Goal: Information Seeking & Learning: Learn about a topic

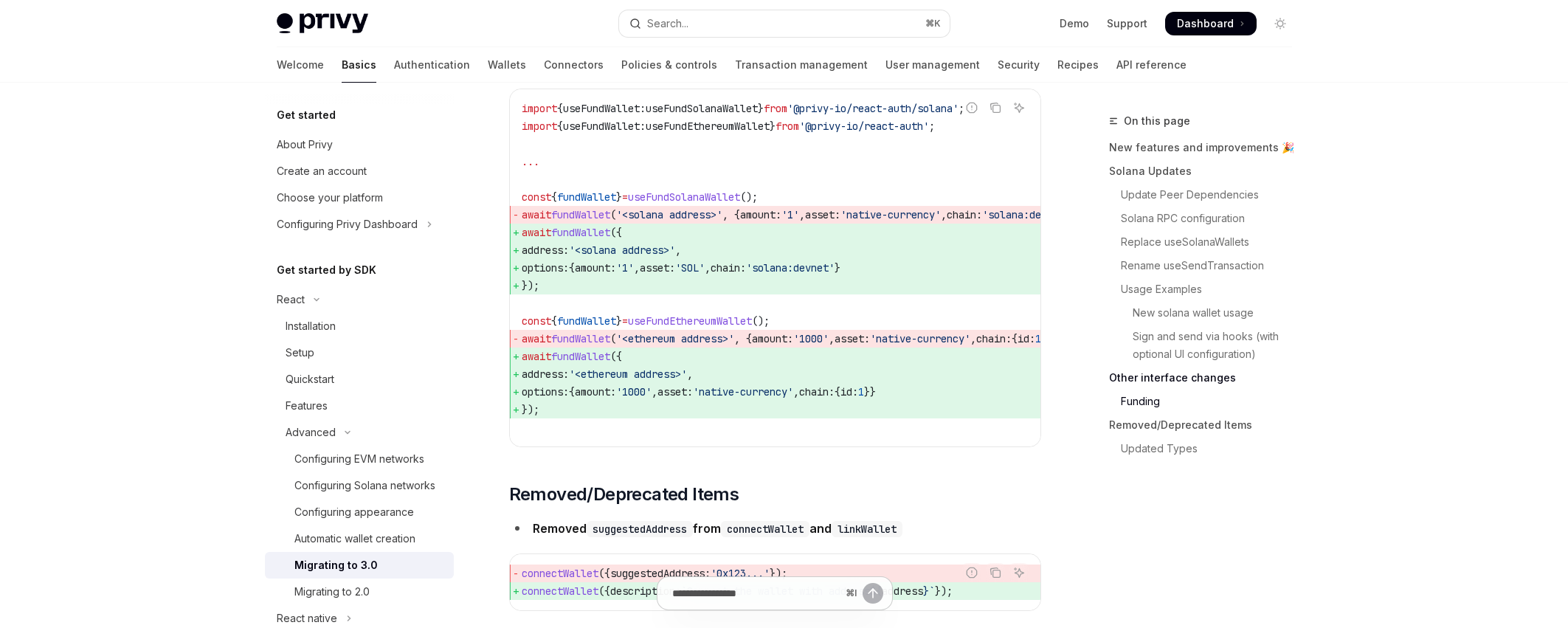
scroll to position [203, 0]
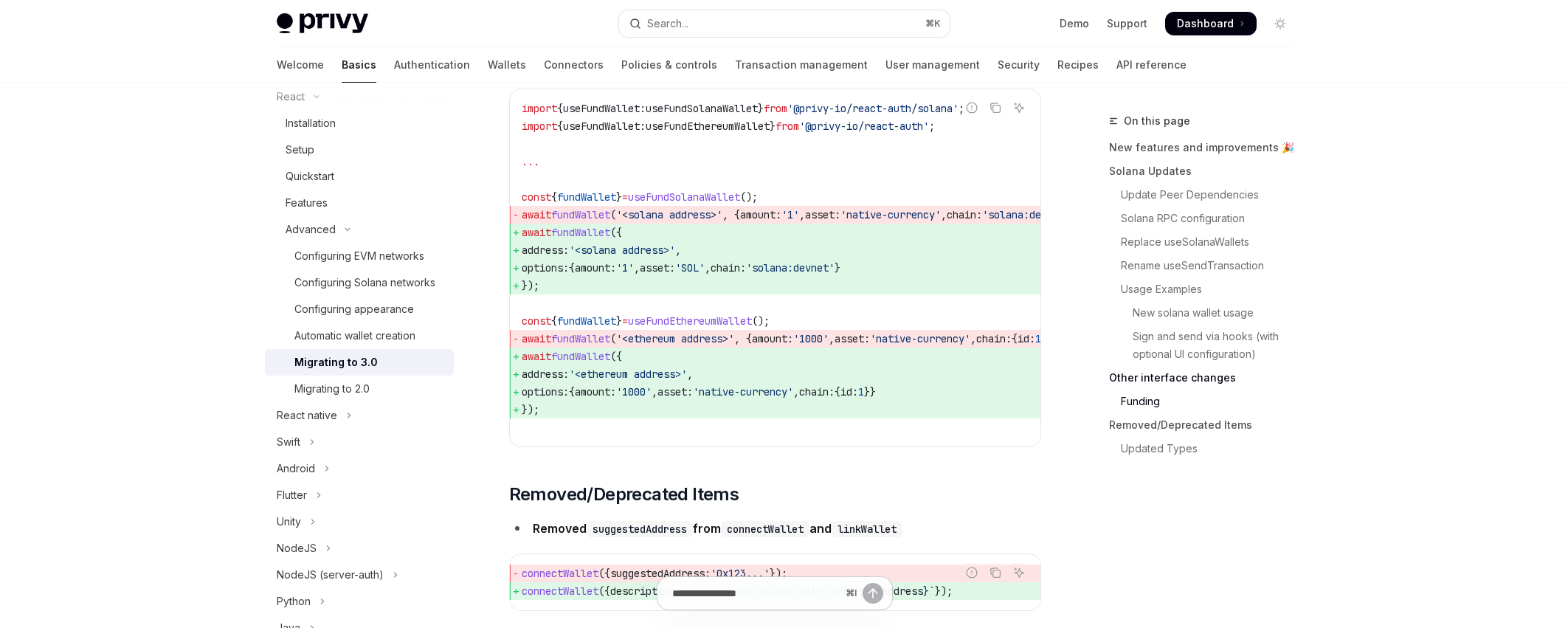
click at [1215, 25] on span "Dashboard" at bounding box center [1206, 23] width 56 height 15
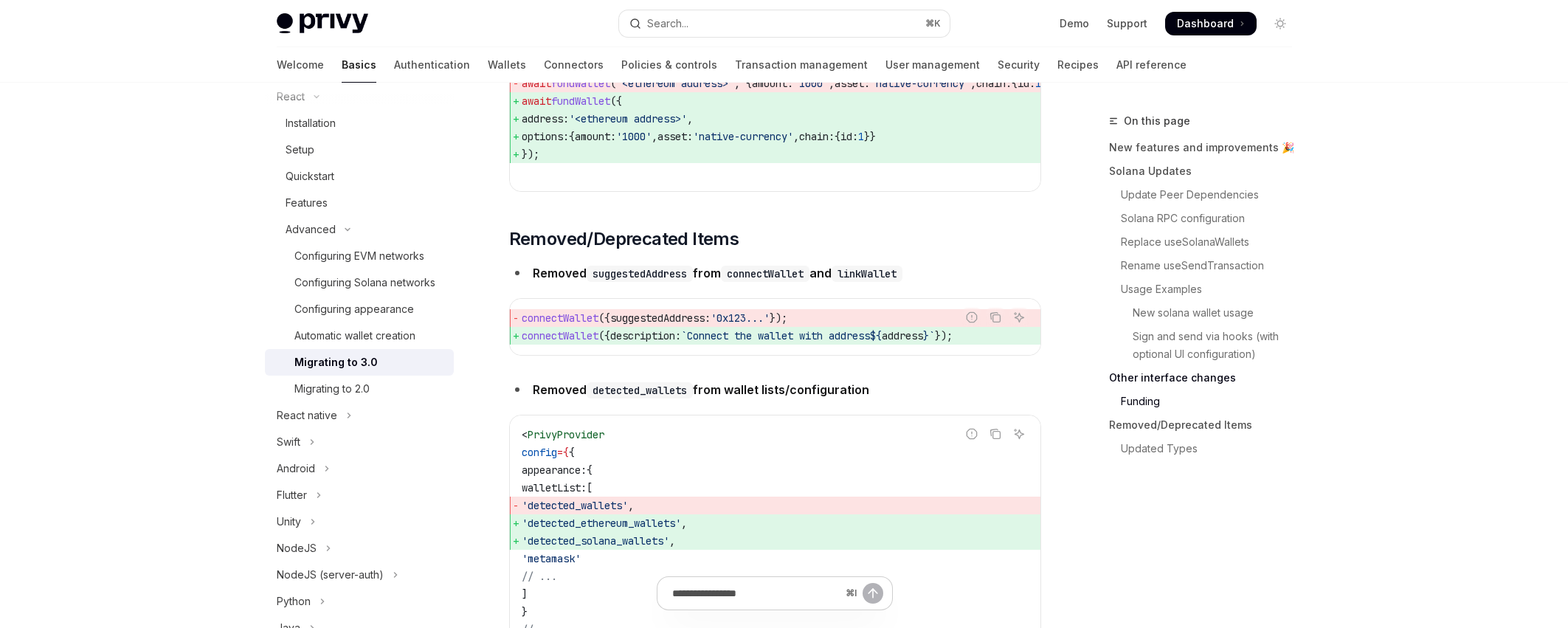
scroll to position [4789, 0]
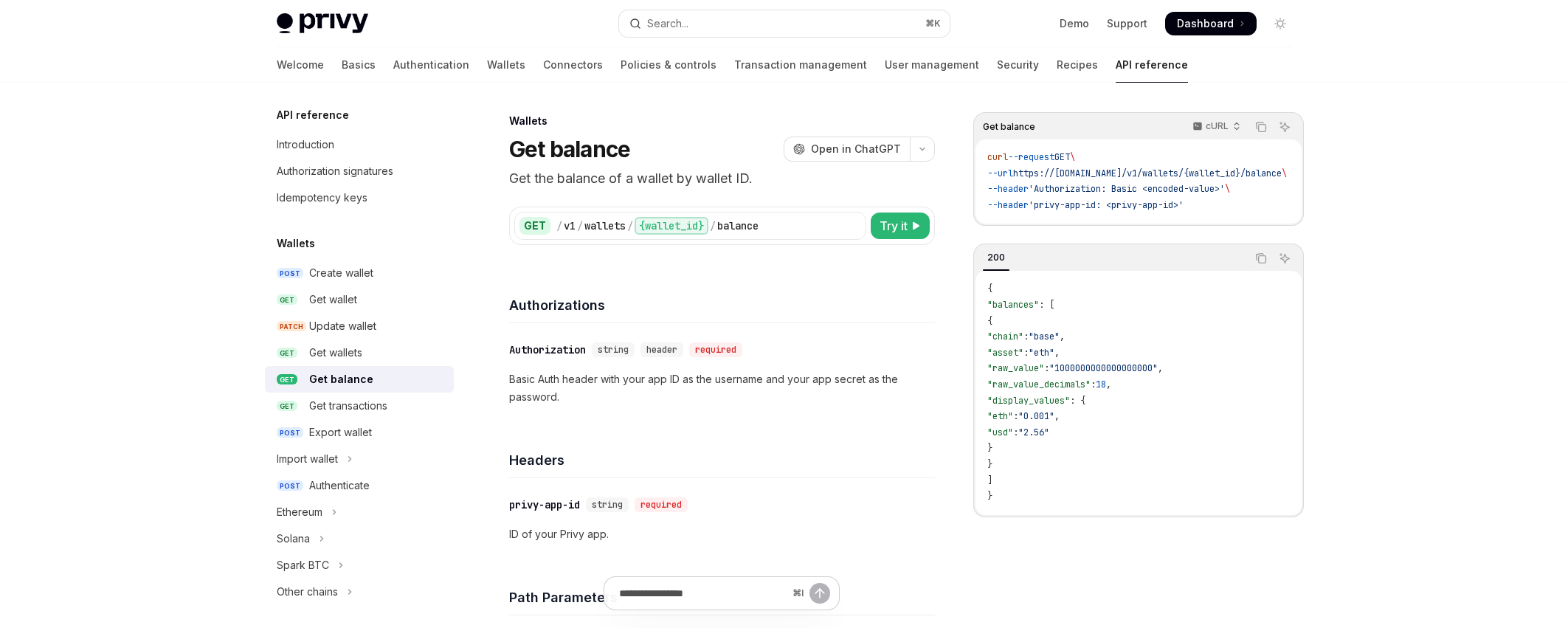
scroll to position [0, 45]
drag, startPoint x: 1233, startPoint y: 174, endPoint x: 1337, endPoint y: 177, distance: 104.0
drag, startPoint x: 1214, startPoint y: 186, endPoint x: 970, endPoint y: 182, distance: 244.0
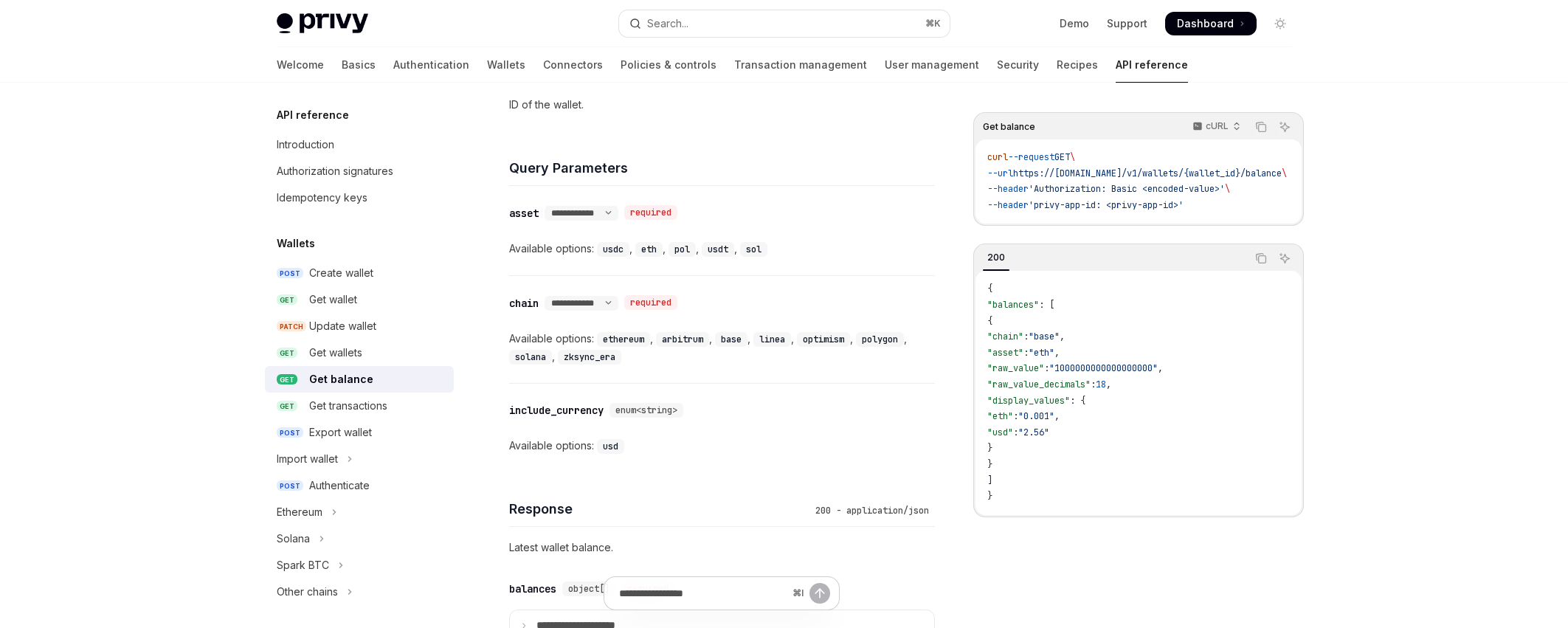
scroll to position [569, 0]
drag, startPoint x: 1130, startPoint y: 229, endPoint x: 1241, endPoint y: 226, distance: 111.0
click at [1241, 224] on div "curl --request GET \ --url https://api.privy.io/v1/wallets/{wallet_id}/balance …" at bounding box center [1139, 181] width 326 height 84
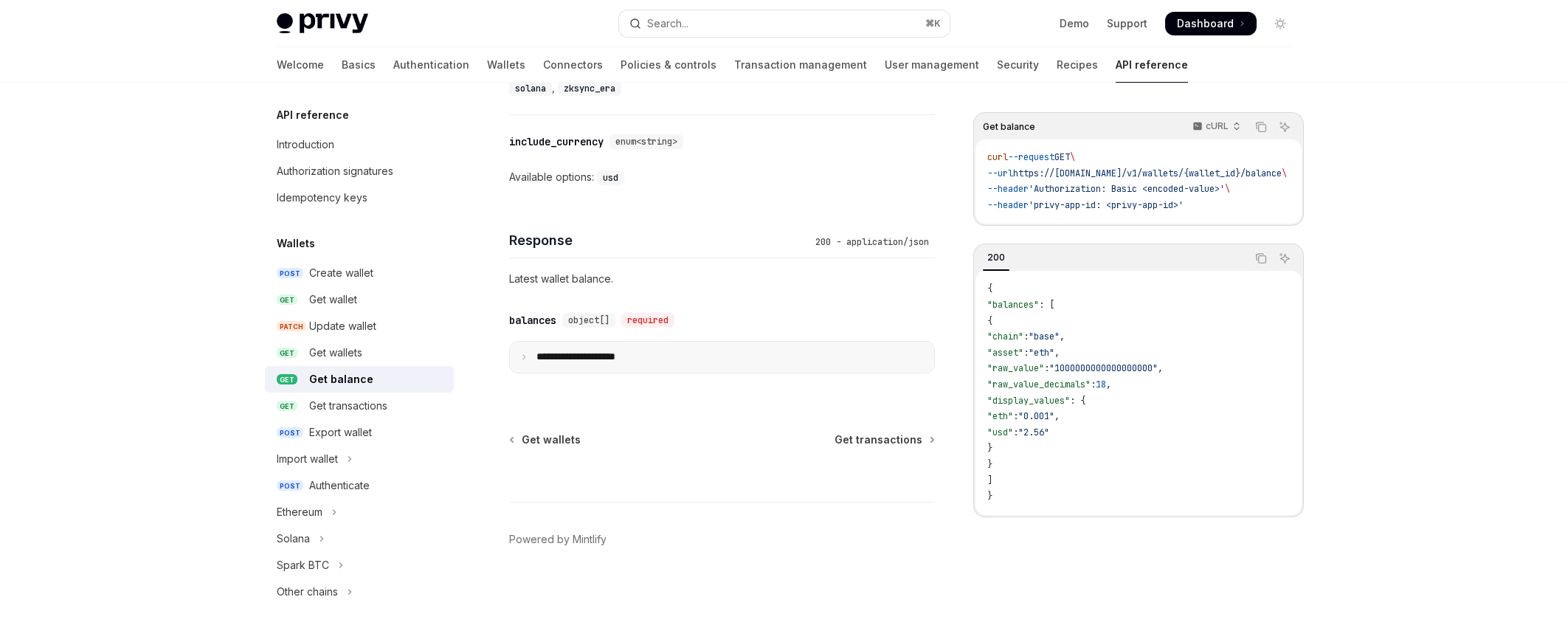
click at [725, 351] on summary "**********" at bounding box center [723, 357] width 425 height 31
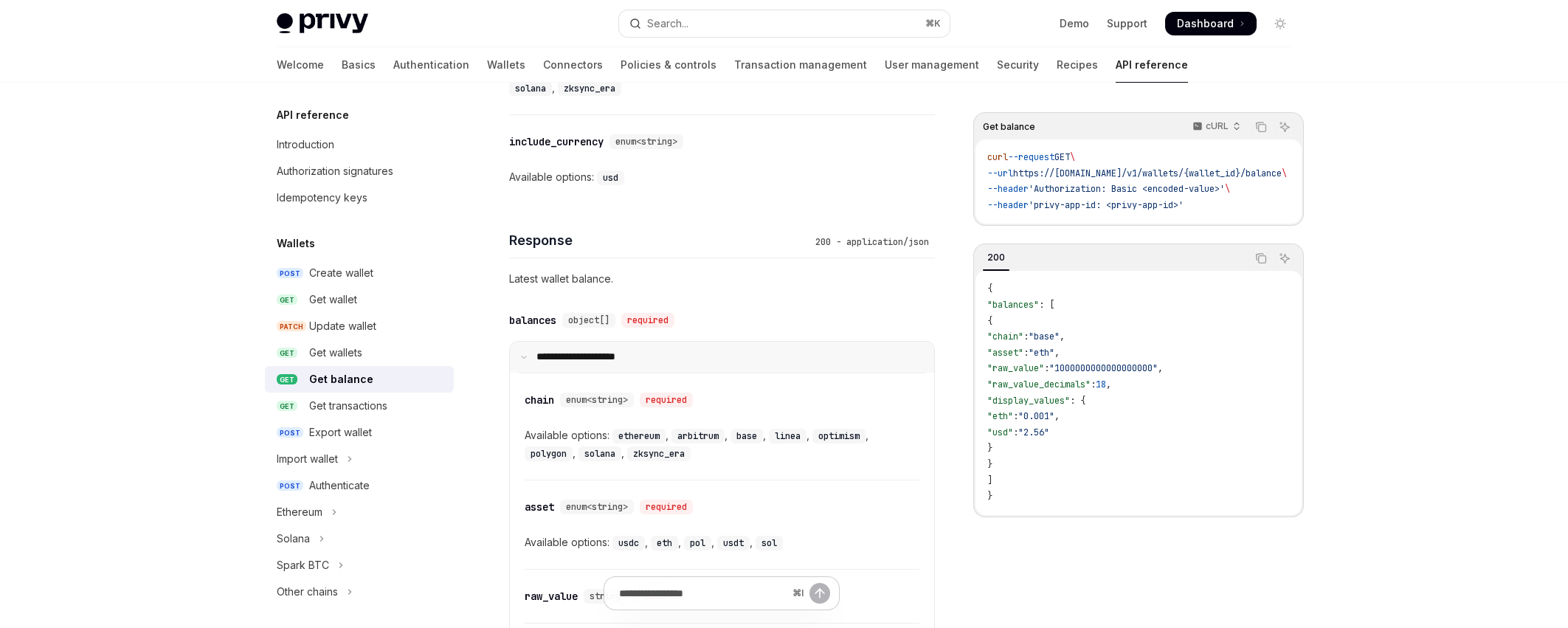
click at [725, 351] on summary "**********" at bounding box center [723, 357] width 425 height 31
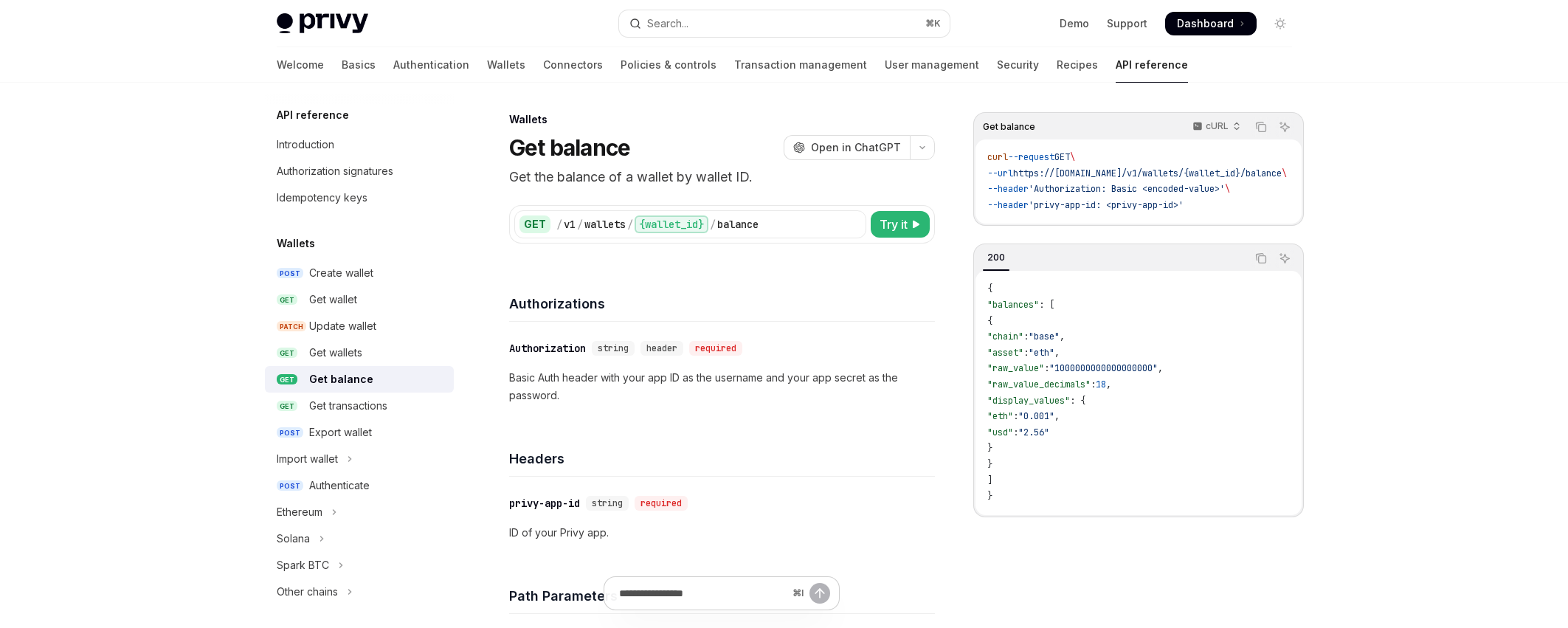
scroll to position [0, 0]
click at [693, 225] on div "{wallet_id}" at bounding box center [672, 225] width 74 height 18
click at [894, 225] on span "Try it" at bounding box center [894, 225] width 28 height 18
type textarea "*"
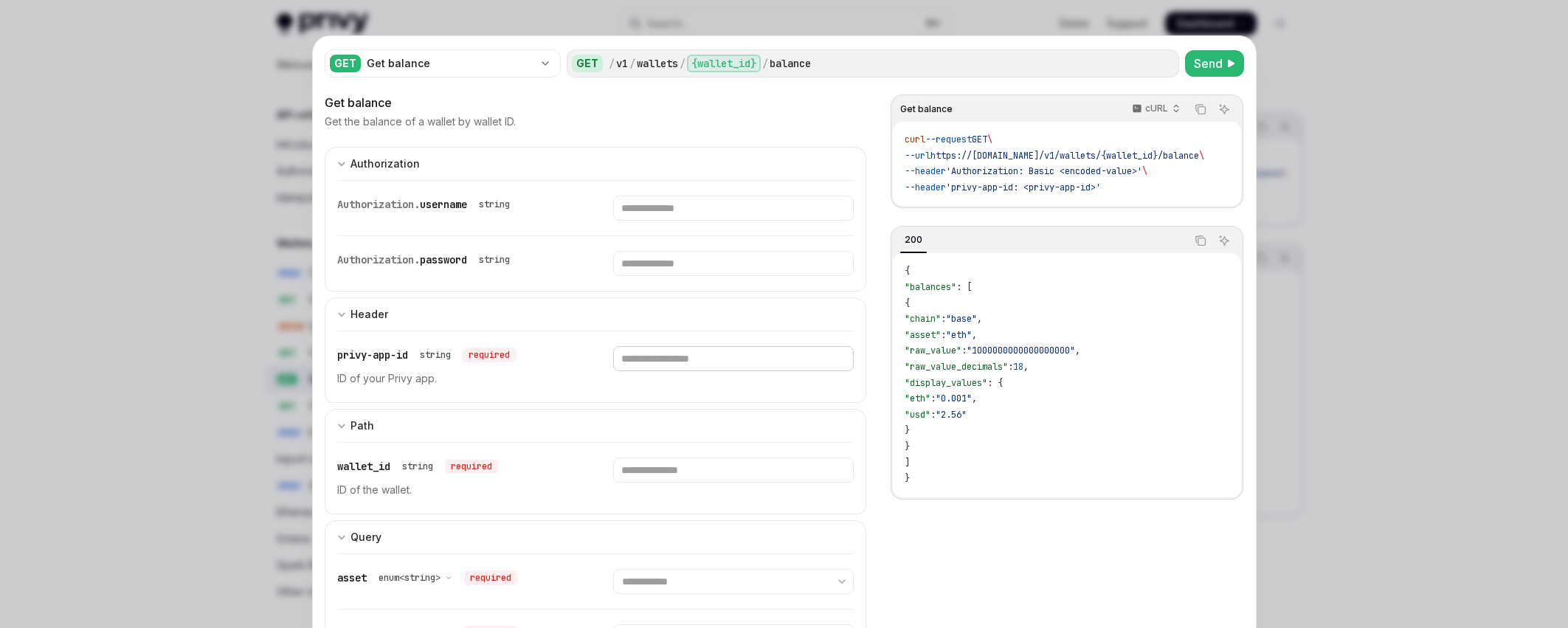
click at [693, 366] on input "Enter privy-app-id" at bounding box center [733, 358] width 241 height 25
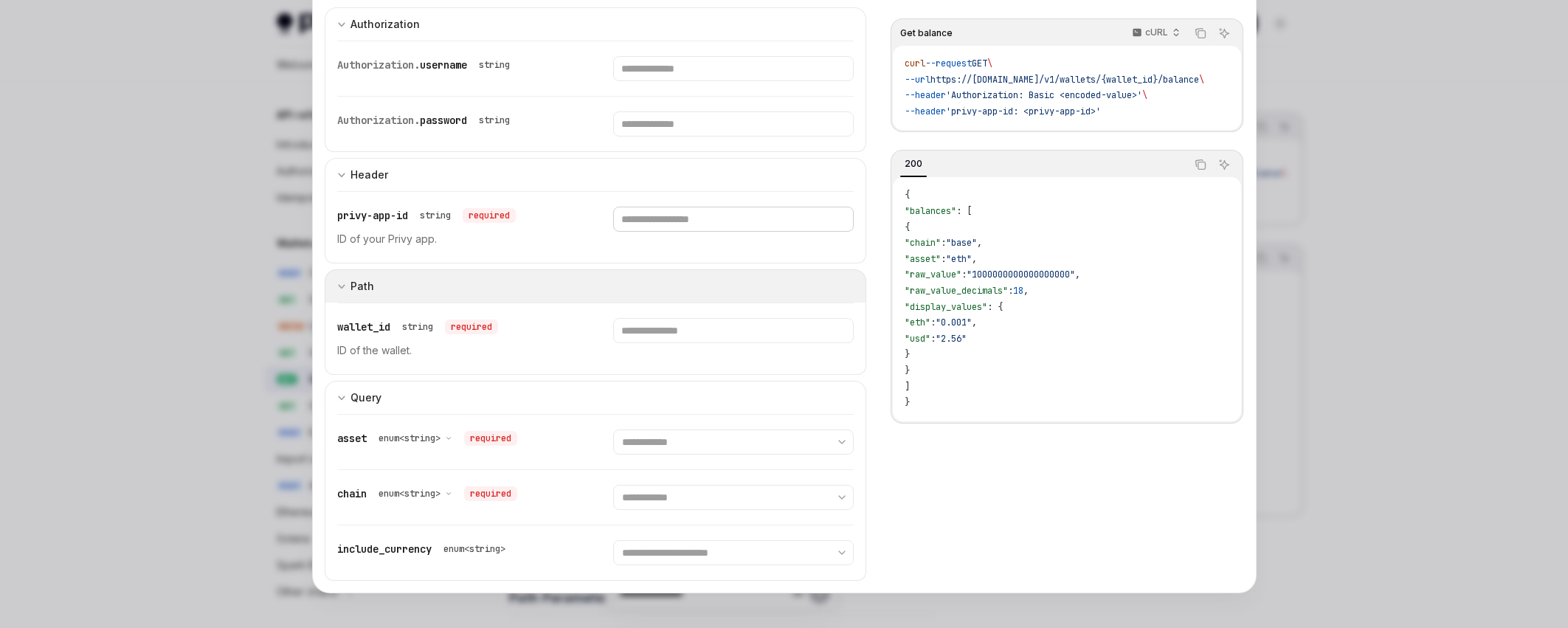
scroll to position [140, 0]
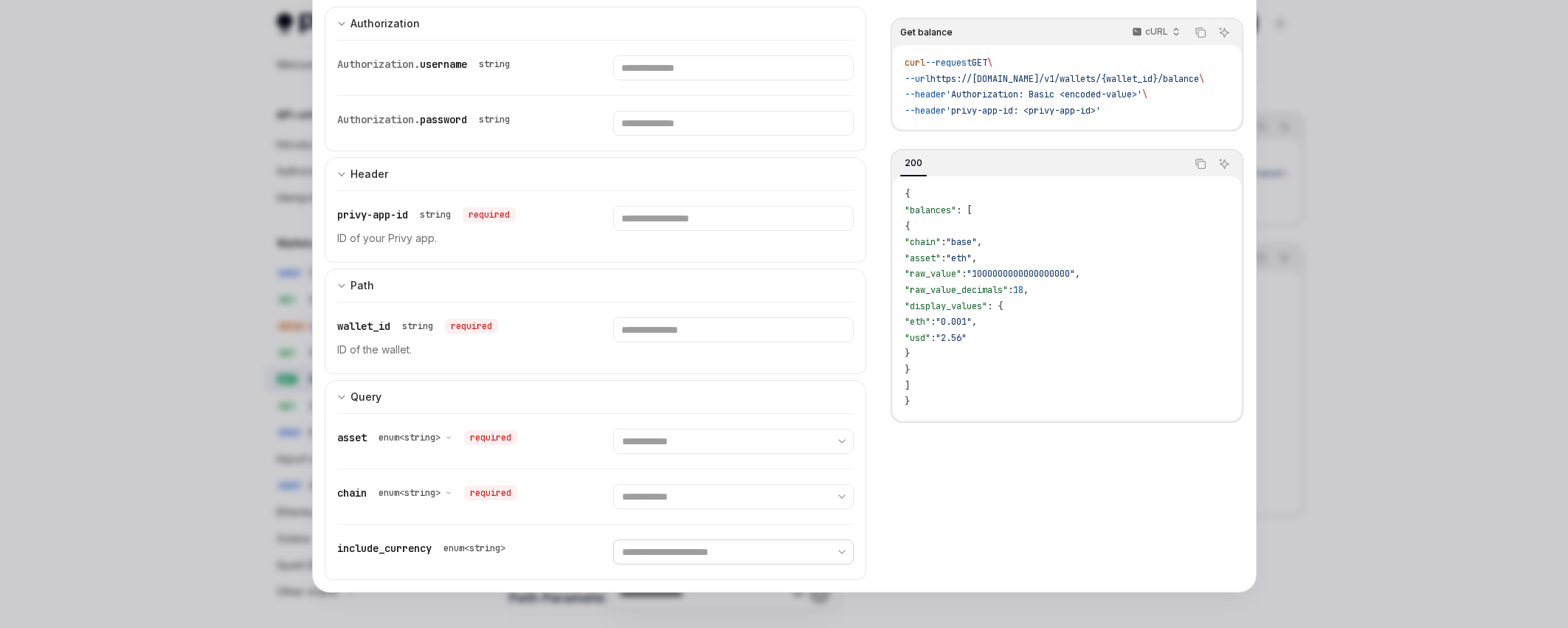
click at [799, 542] on select "**********" at bounding box center [733, 551] width 241 height 25
click at [785, 497] on select "**********" at bounding box center [733, 496] width 241 height 25
select select "******"
click at [613, 484] on select "**********" at bounding box center [733, 496] width 241 height 25
click at [769, 449] on select "**********" at bounding box center [733, 441] width 241 height 25
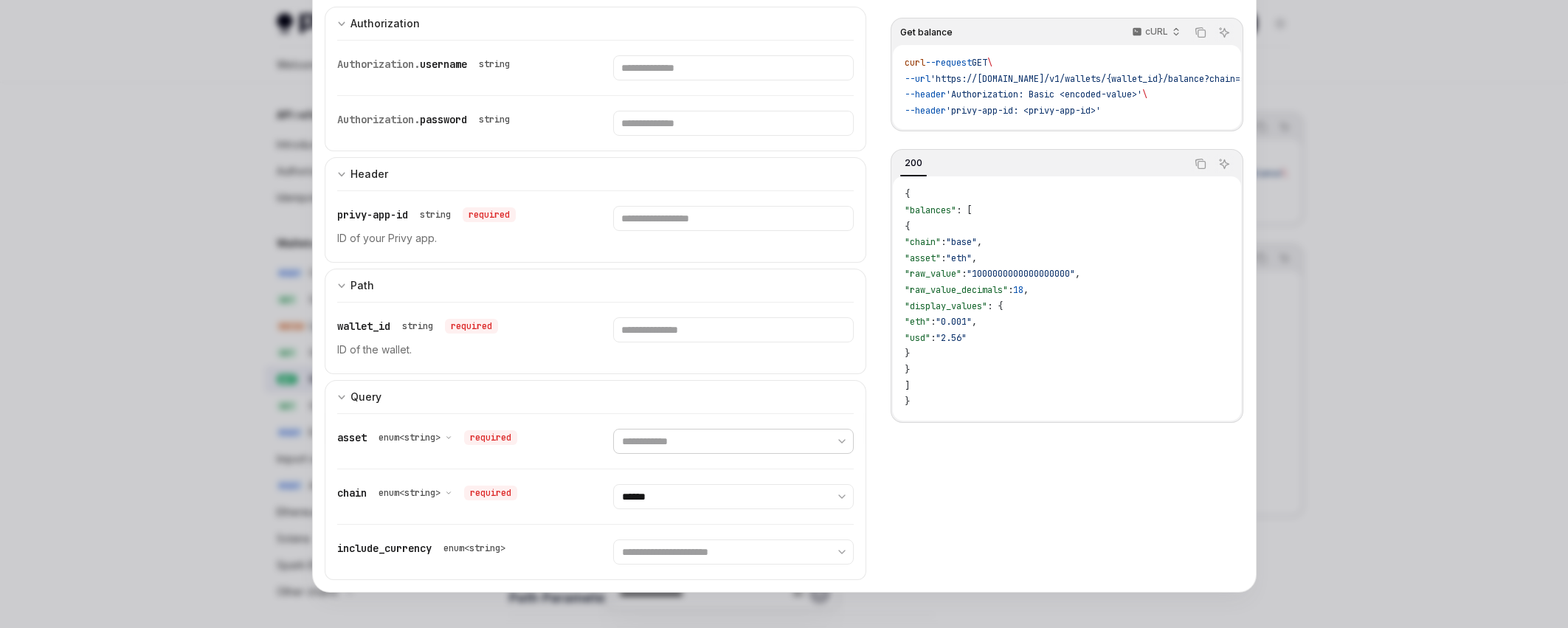
select select "***"
click at [613, 429] on select "**********" at bounding box center [733, 441] width 241 height 25
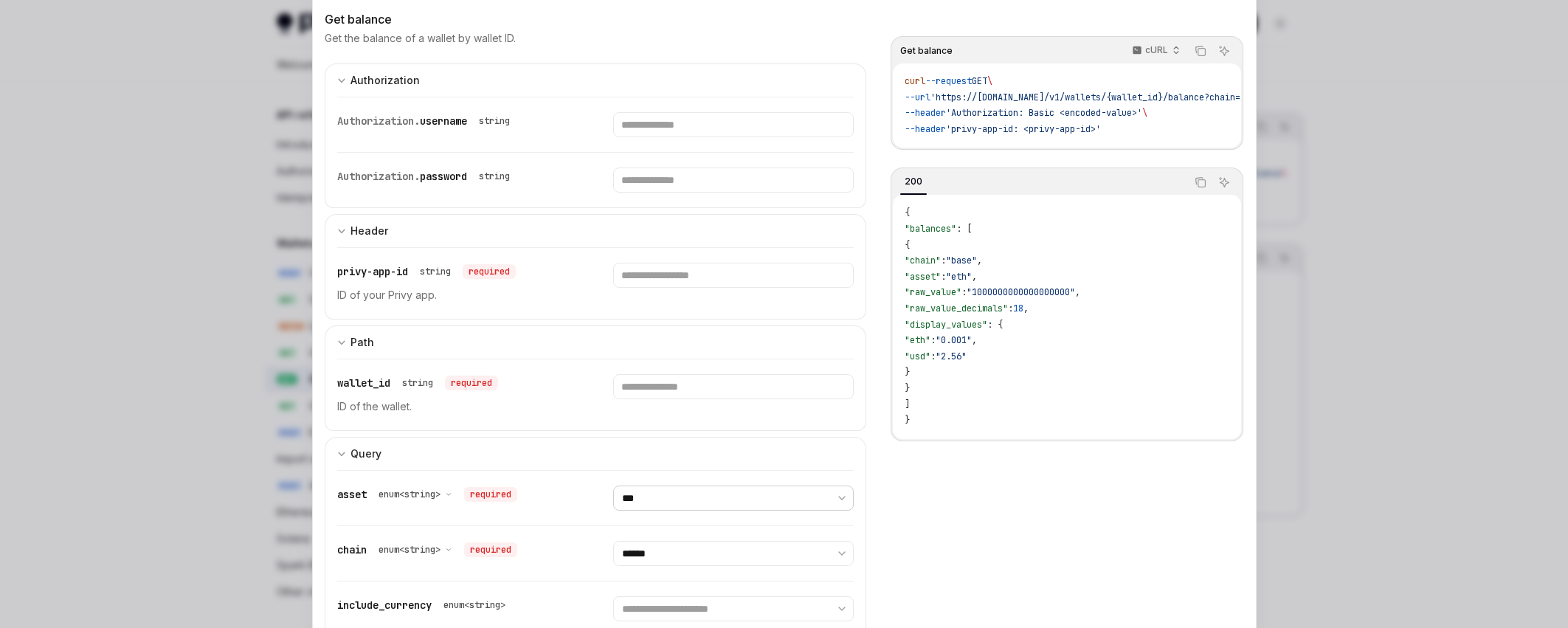
scroll to position [0, 0]
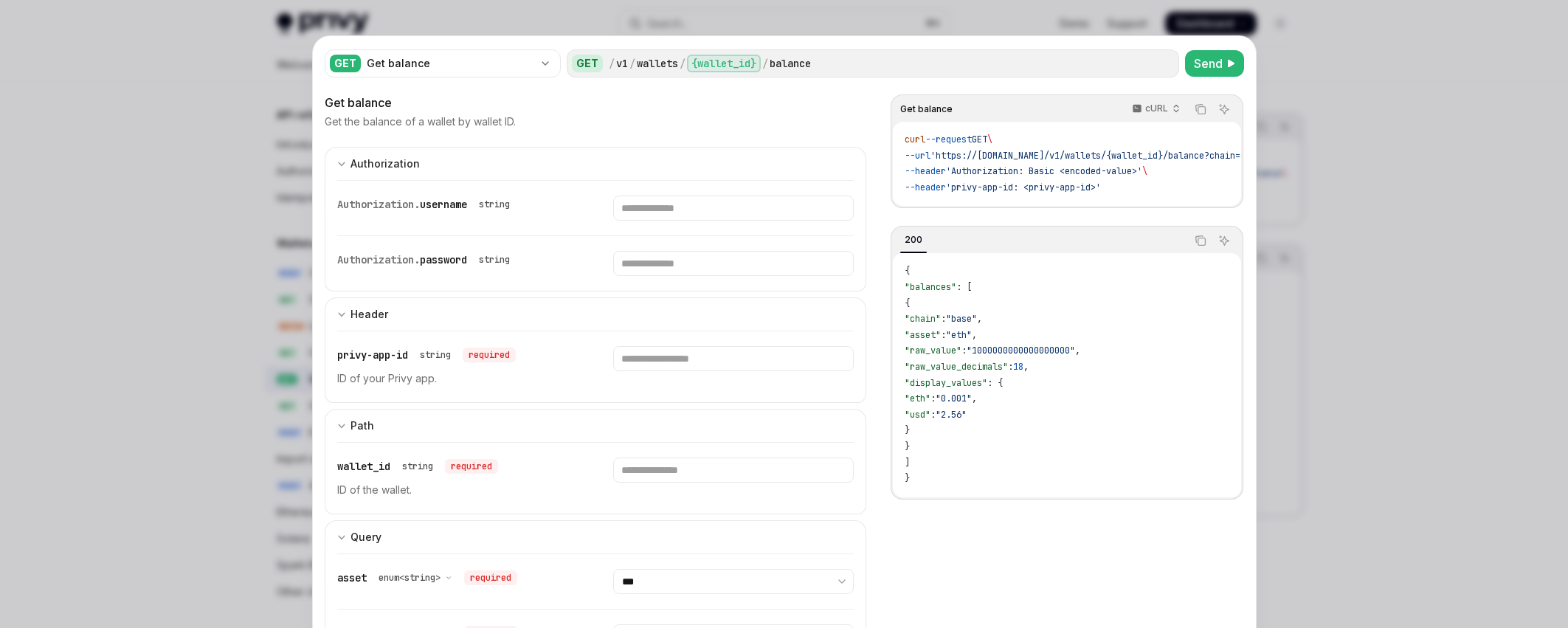
click at [1126, 152] on span "'https://api.privy.io/v1/wallets/{wallet_id}/balance?chain=solana&asset=sol'" at bounding box center [1129, 155] width 398 height 11
click at [1176, 107] on icon "button" at bounding box center [1177, 108] width 11 height 11
click at [1132, 192] on div "Javascript" at bounding box center [1124, 197] width 77 height 11
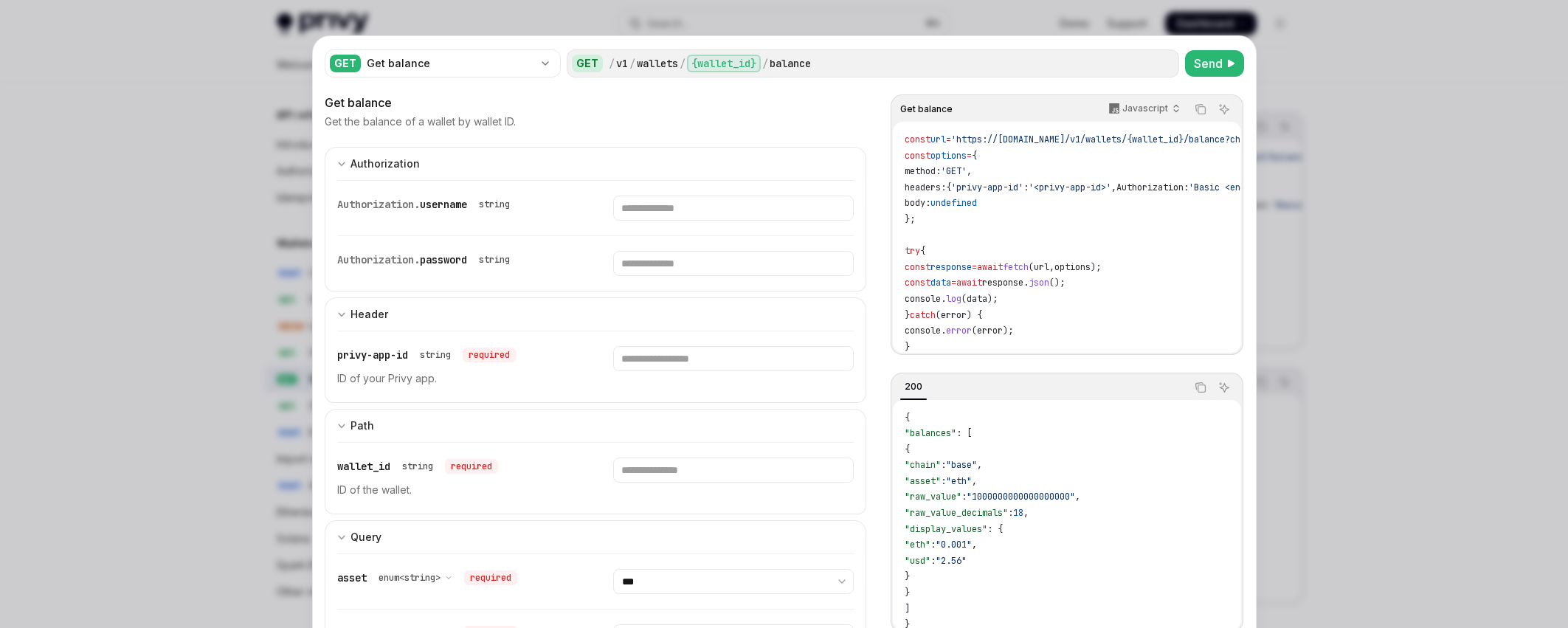
click at [1019, 140] on span "'https://api.privy.io/v1/wallets/{wallet_id}/balance?chain=solana&asset=sol'" at bounding box center [1149, 139] width 398 height 11
drag, startPoint x: 1103, startPoint y: 145, endPoint x: 1113, endPoint y: 138, distance: 12.2
click at [1059, 140] on code "const url = 'https://api.privy.io/v1/wallets/{wallet_id}/balance?chain=solana&a…" at bounding box center [1148, 243] width 485 height 223
click at [1117, 139] on span "'https://api.privy.io/v1/wallets/{wallet_id}/balance?chain=solana&asset=sol'" at bounding box center [1149, 139] width 398 height 11
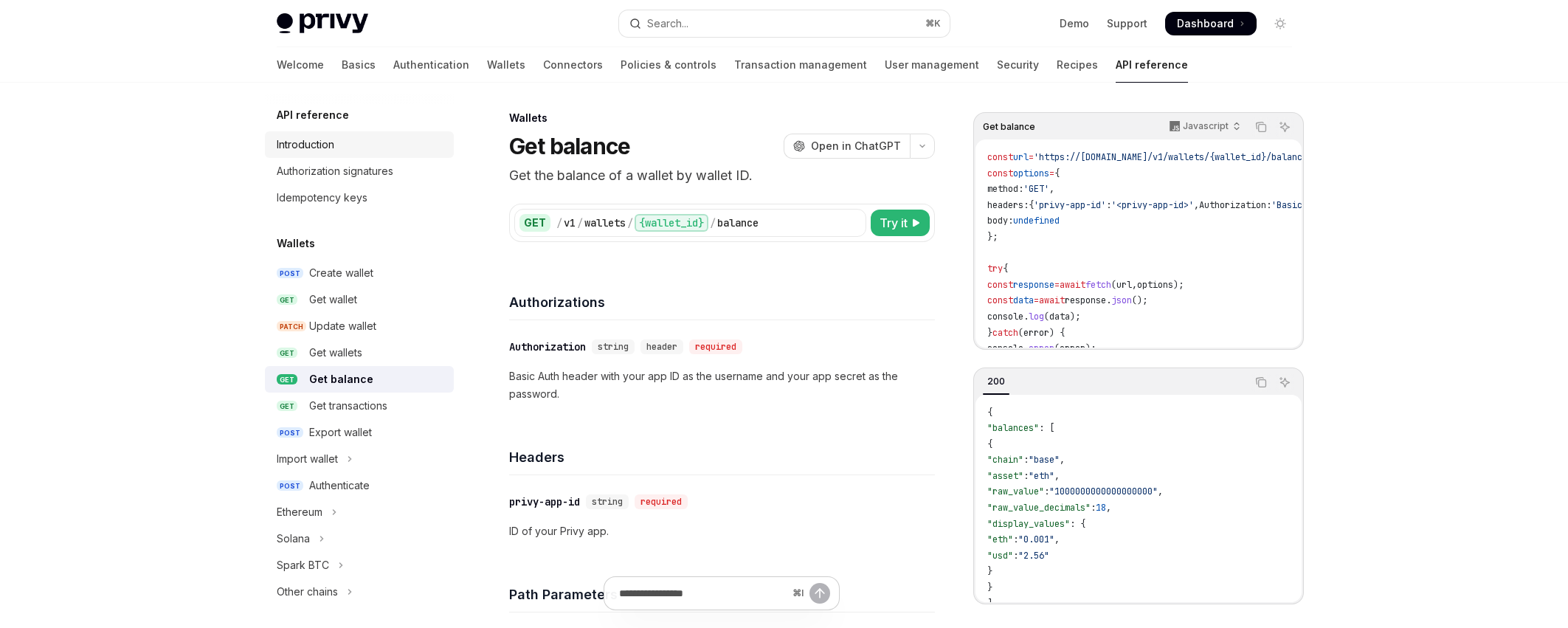
click at [312, 150] on div "Introduction" at bounding box center [305, 144] width 57 height 18
type textarea "*"
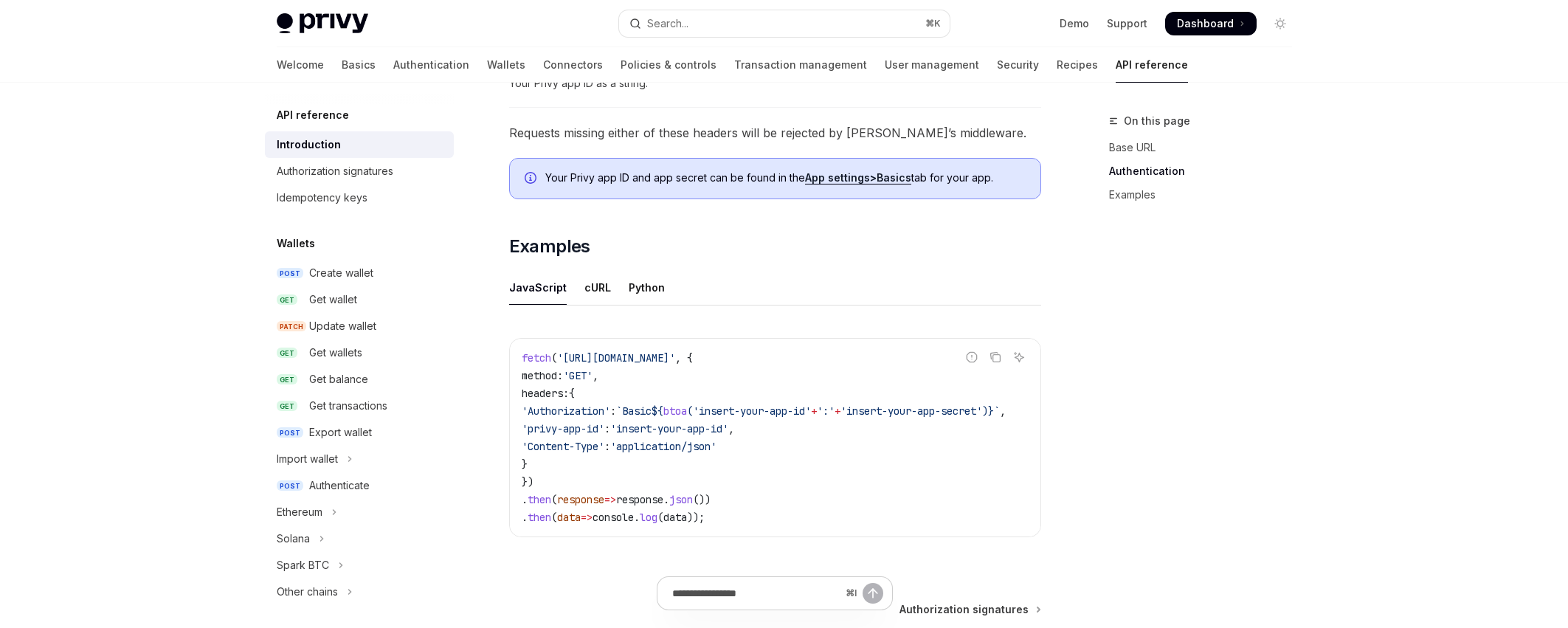
drag, startPoint x: 760, startPoint y: 360, endPoint x: 661, endPoint y: 410, distance: 110.9
click at [565, 360] on span "'https://api.privy.io/v1/wallets'" at bounding box center [616, 358] width 118 height 13
copy span "https://api.privy.io/v1/wallets"
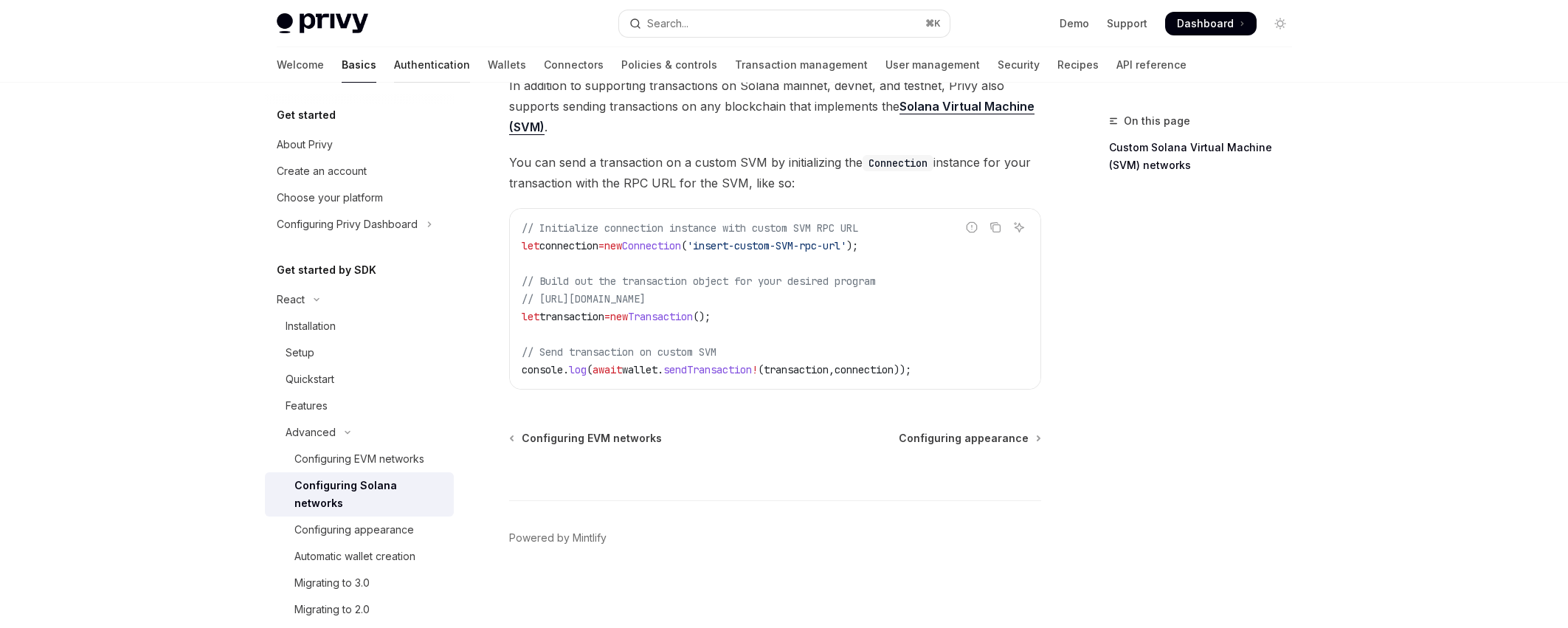
click at [394, 61] on link "Authentication" at bounding box center [432, 65] width 76 height 35
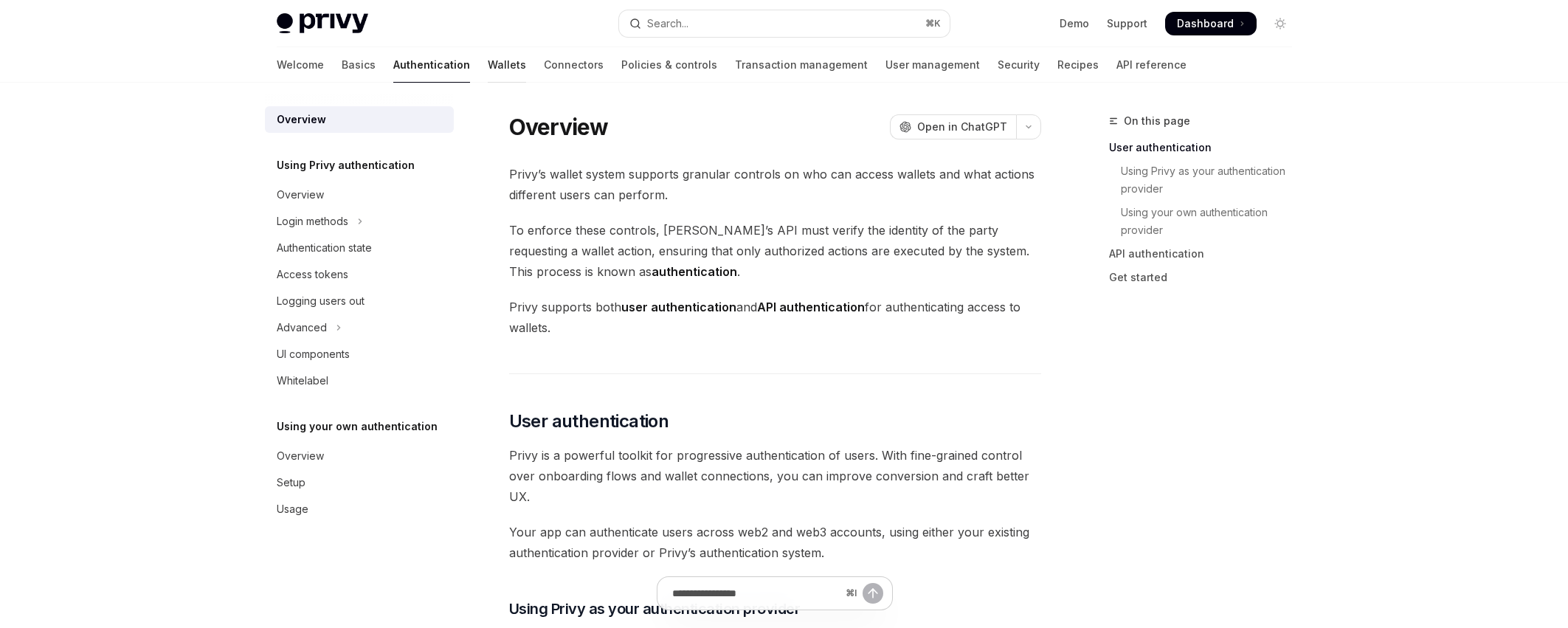
click at [488, 67] on link "Wallets" at bounding box center [508, 65] width 39 height 35
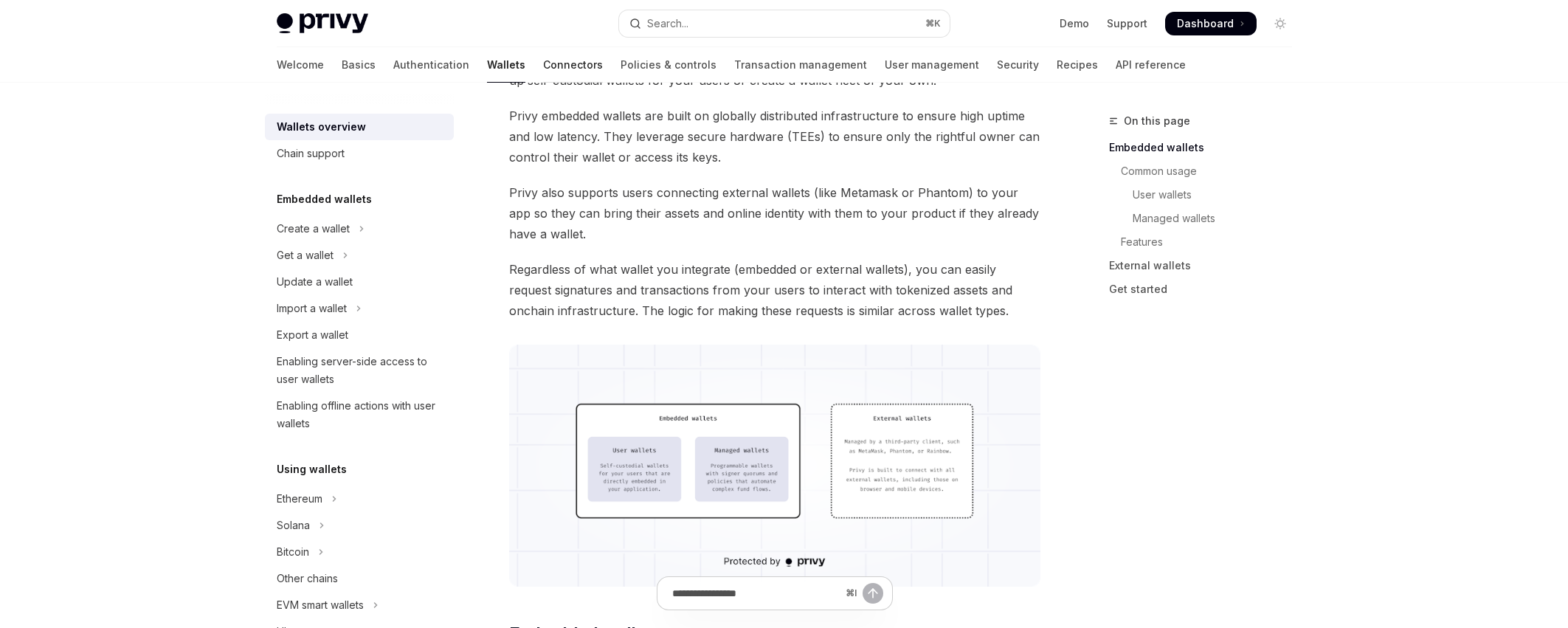
click at [543, 66] on link "Connectors" at bounding box center [573, 65] width 60 height 35
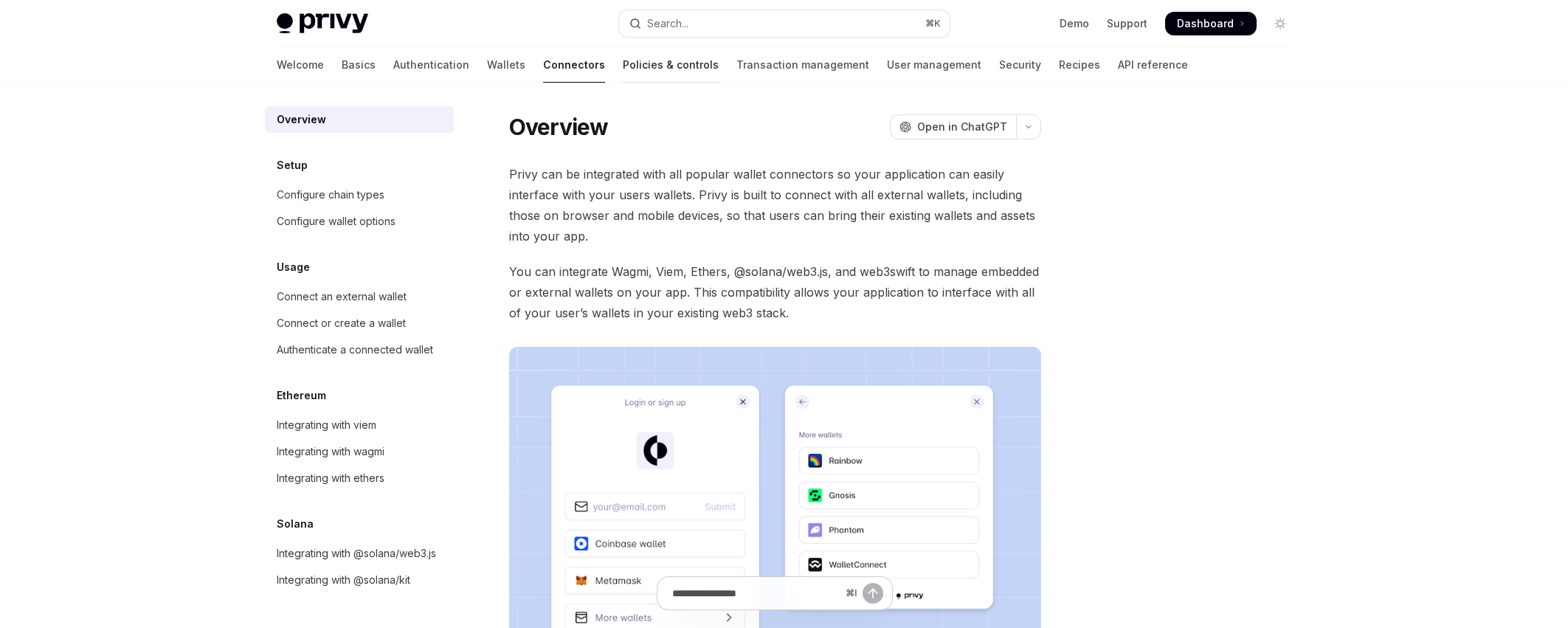
click at [623, 66] on link "Policies & controls" at bounding box center [671, 65] width 96 height 35
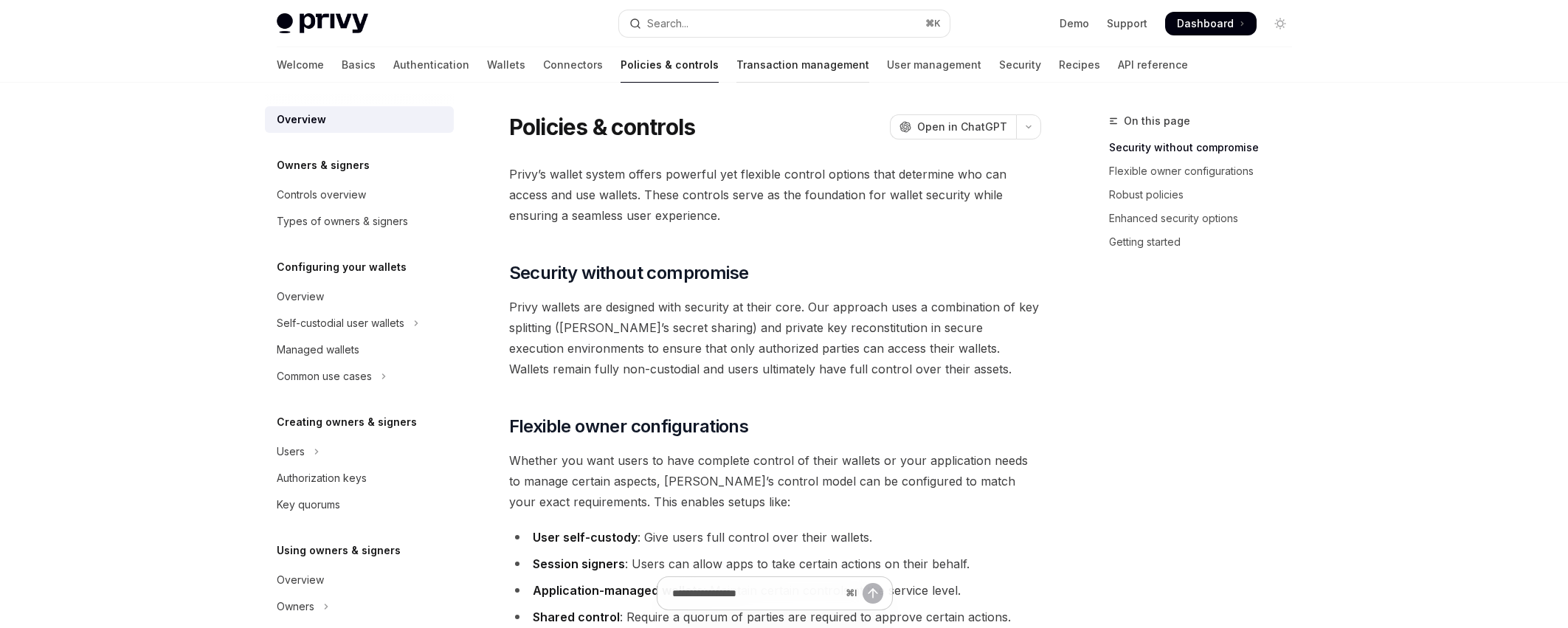
click at [737, 54] on link "Transaction management" at bounding box center [803, 65] width 133 height 35
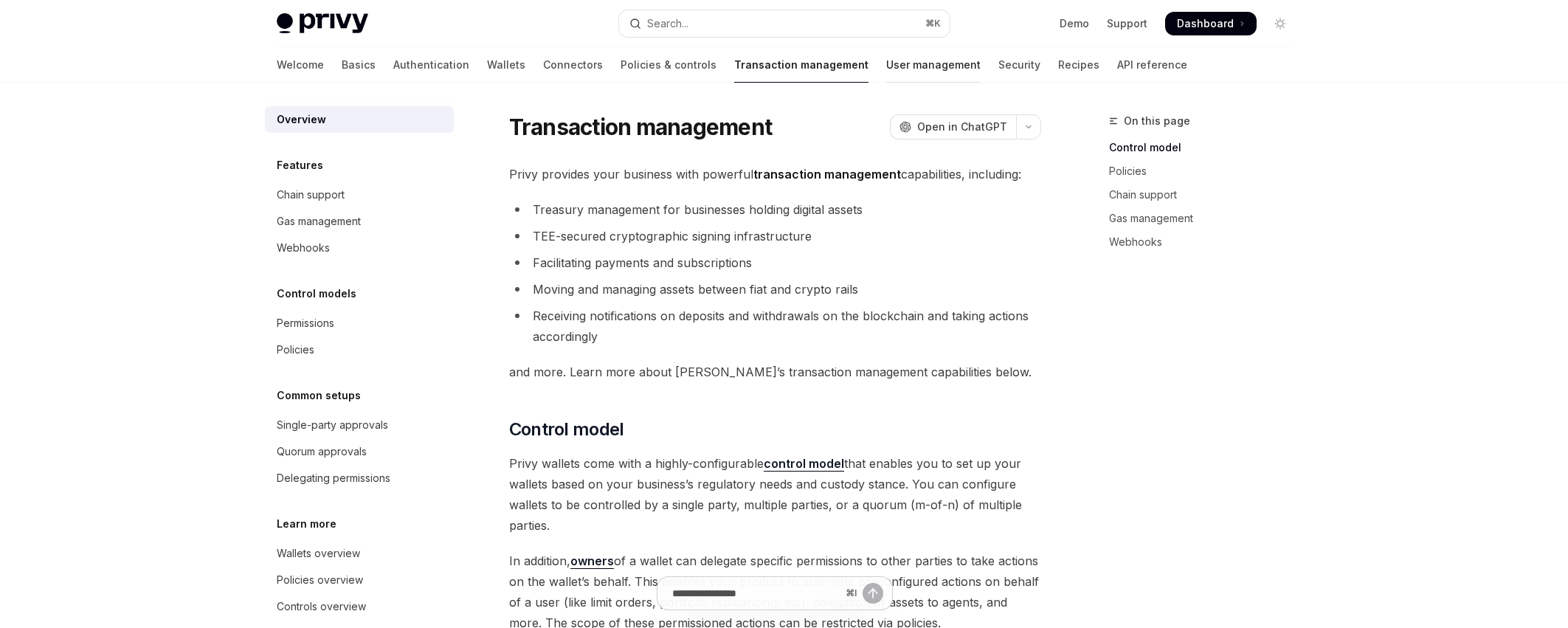
click at [887, 51] on link "User management" at bounding box center [933, 65] width 94 height 35
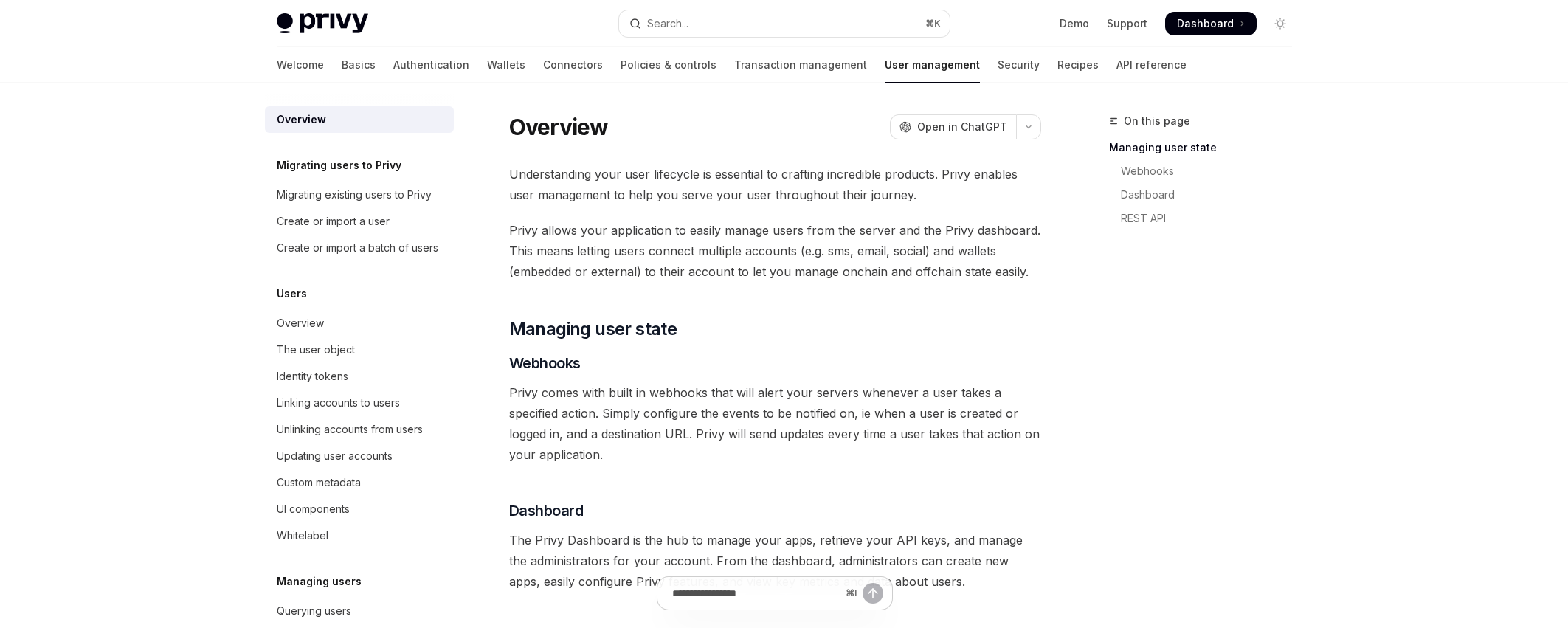
click at [1006, 62] on div "Welcome Basics Authentication Wallets Connectors Policies & controls Transactio…" at bounding box center [732, 65] width 910 height 35
click at [1058, 65] on link "Recipes" at bounding box center [1078, 65] width 41 height 35
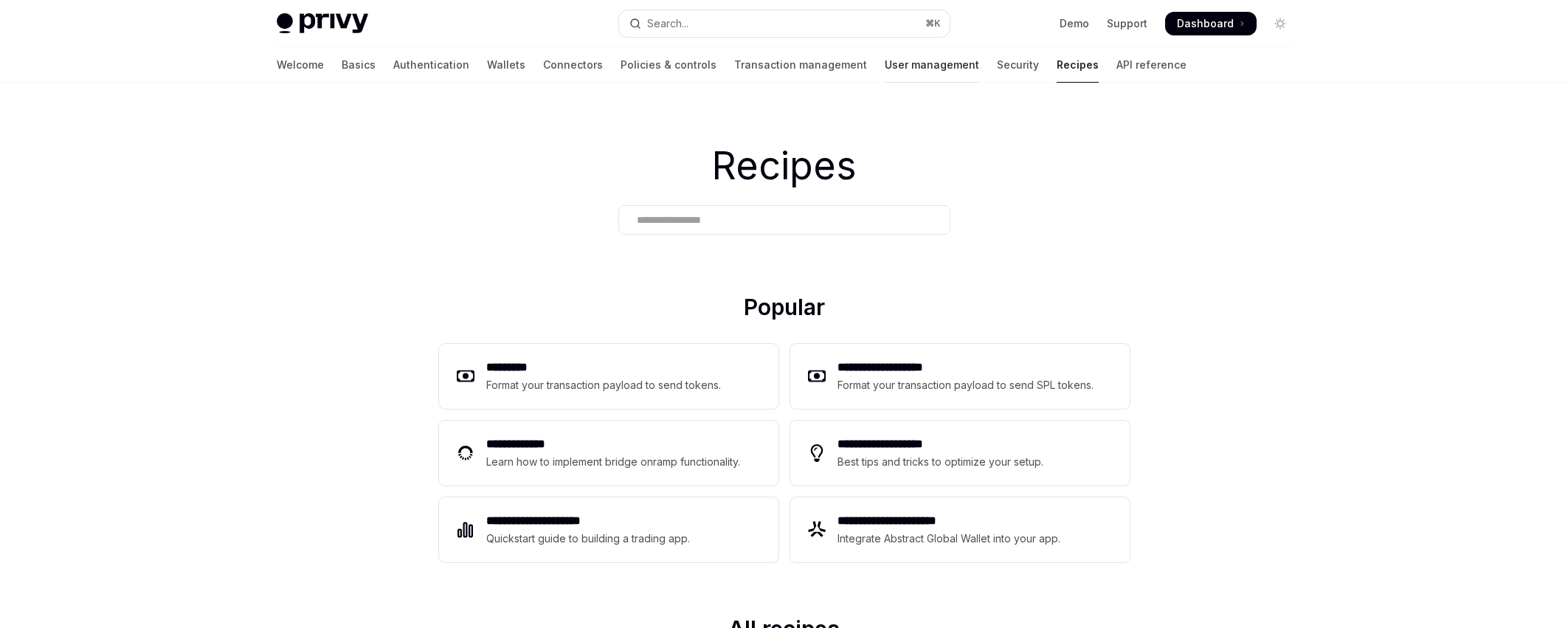
click at [885, 63] on link "User management" at bounding box center [932, 65] width 94 height 35
type textarea "*"
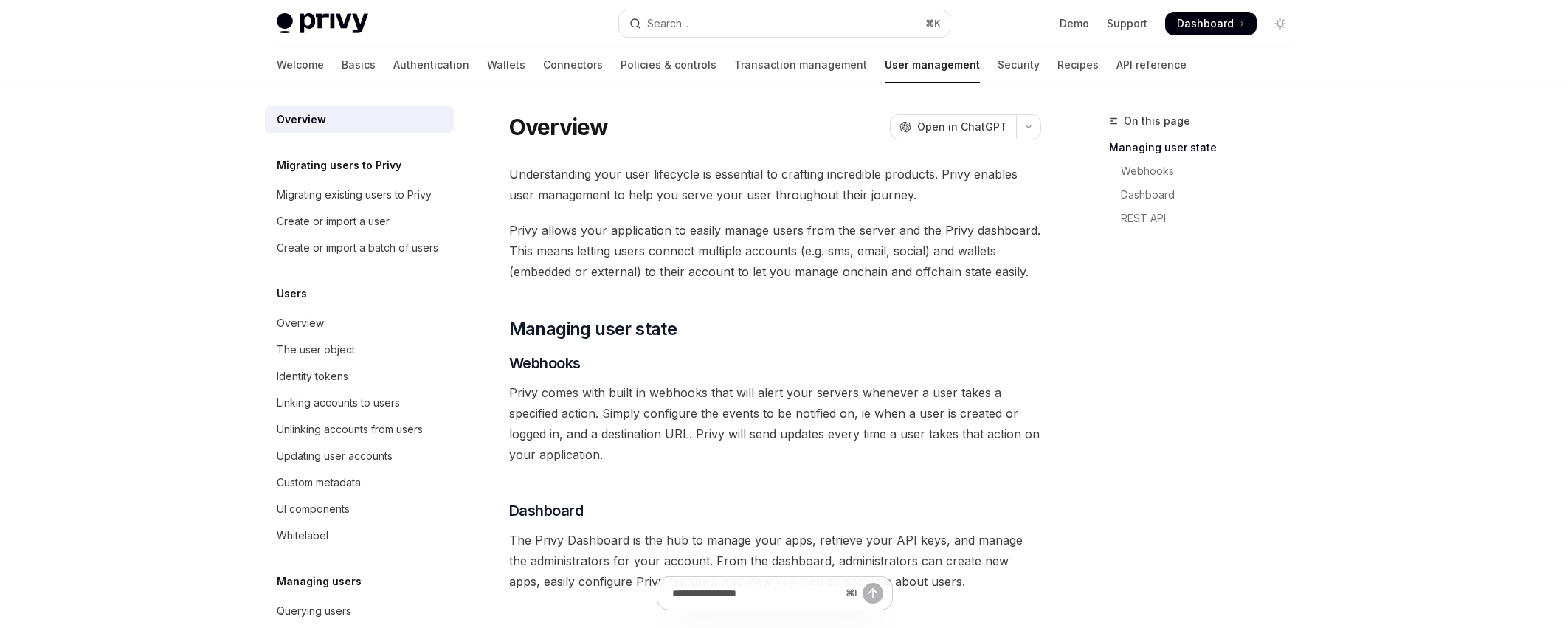
click at [1009, 70] on div "Welcome Basics Authentication Wallets Connectors Policies & controls Transactio…" at bounding box center [732, 65] width 910 height 35
click at [1116, 70] on div "Welcome Basics Authentication Wallets Connectors Policies & controls Transactio…" at bounding box center [784, 65] width 1087 height 35
